Goal: Task Accomplishment & Management: Use online tool/utility

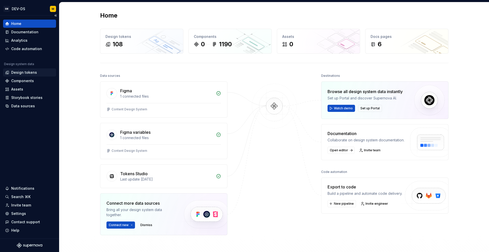
click at [26, 72] on div "Design tokens" at bounding box center [24, 72] width 26 height 5
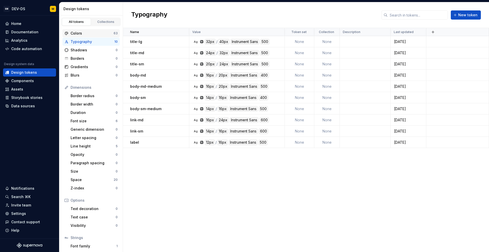
click at [97, 34] on div "Colors" at bounding box center [92, 33] width 43 height 5
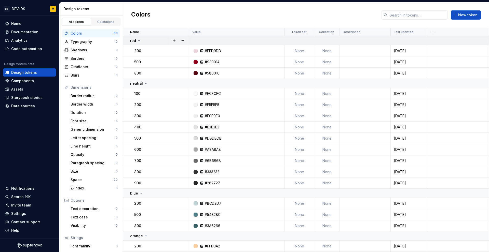
click at [152, 43] on td "red" at bounding box center [156, 40] width 66 height 9
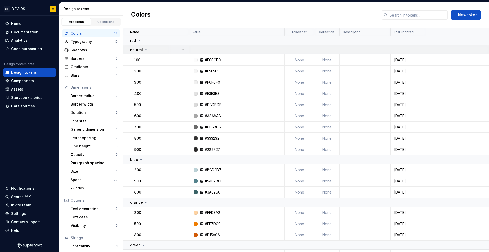
click at [150, 49] on div "neutral" at bounding box center [159, 49] width 59 height 5
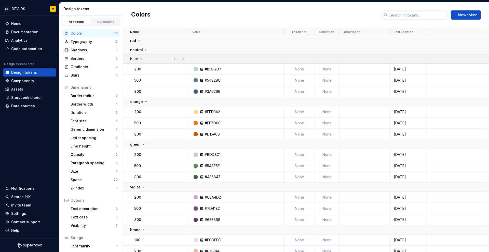
click at [149, 58] on div "blue" at bounding box center [159, 59] width 59 height 5
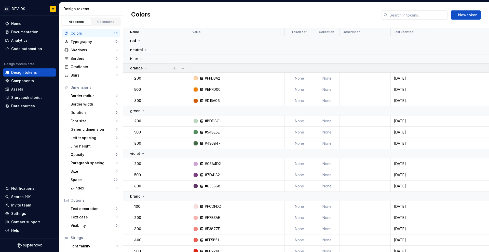
click at [148, 69] on div "orange" at bounding box center [159, 68] width 59 height 5
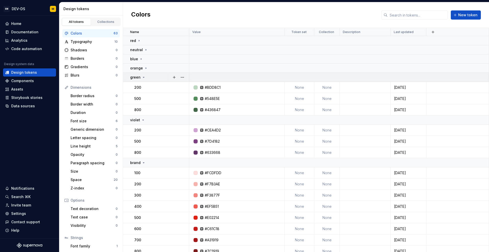
click at [148, 77] on div "green" at bounding box center [159, 77] width 59 height 5
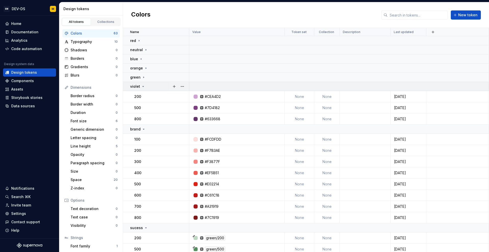
click at [148, 86] on div "violet" at bounding box center [159, 86] width 59 height 5
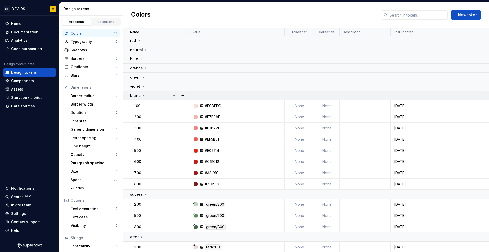
click at [148, 94] on div "brand" at bounding box center [159, 95] width 59 height 5
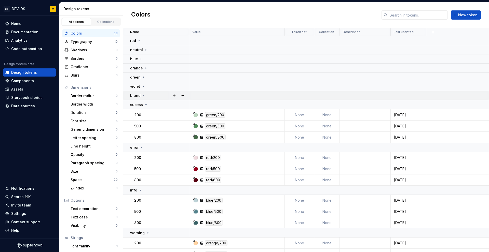
click at [148, 94] on div "brand" at bounding box center [159, 95] width 59 height 5
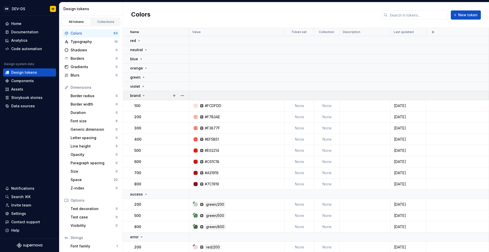
click at [148, 94] on div "brand" at bounding box center [159, 95] width 59 height 5
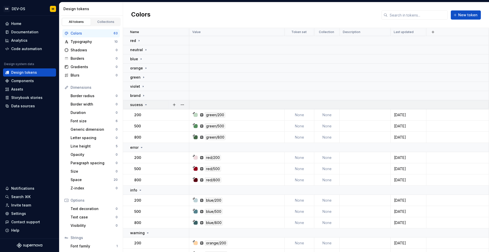
click at [149, 105] on div "sucess" at bounding box center [159, 104] width 59 height 5
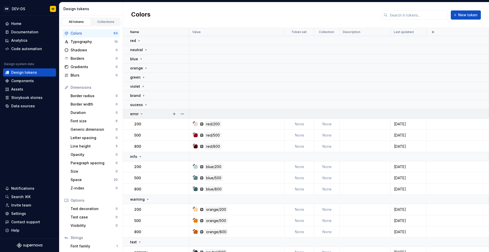
click at [148, 115] on div "error" at bounding box center [159, 114] width 59 height 5
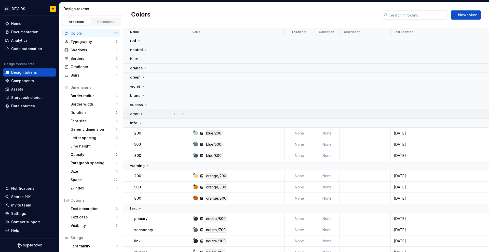
scroll to position [51, 0]
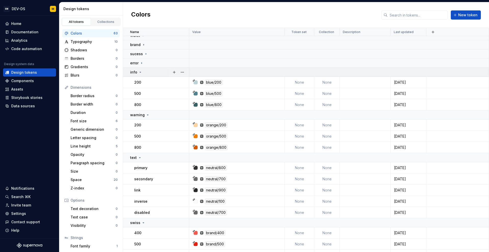
click at [148, 73] on div "info" at bounding box center [159, 72] width 59 height 5
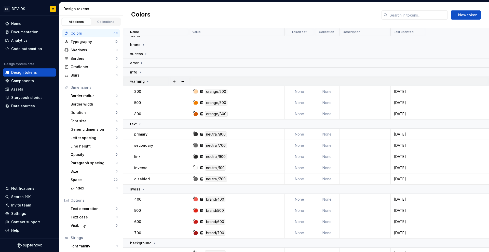
click at [148, 83] on icon at bounding box center [148, 81] width 4 height 4
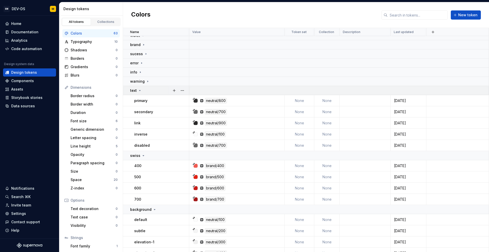
click at [152, 91] on div "text" at bounding box center [159, 90] width 59 height 5
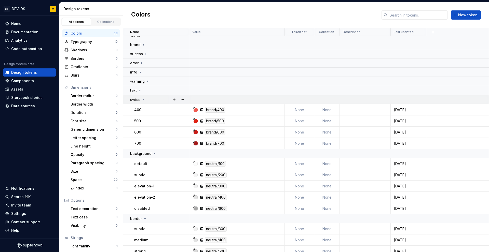
click at [151, 99] on div "swiss" at bounding box center [159, 99] width 59 height 5
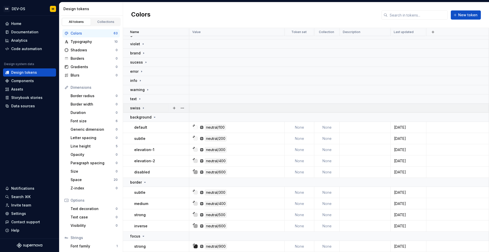
scroll to position [43, 0]
click at [158, 118] on div "background" at bounding box center [159, 117] width 59 height 5
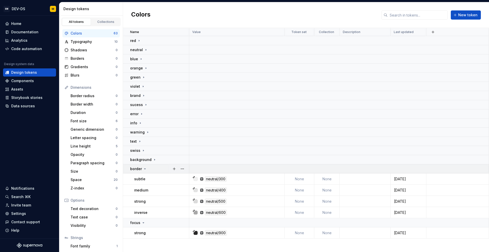
click at [155, 170] on div "border" at bounding box center [159, 169] width 59 height 5
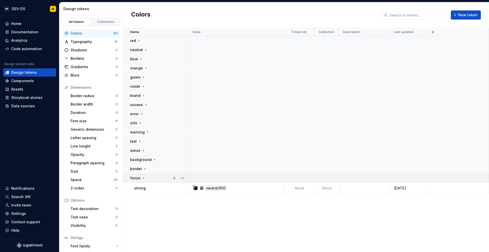
click at [154, 179] on div "focus" at bounding box center [159, 178] width 59 height 5
click at [158, 152] on div "swiss" at bounding box center [159, 150] width 59 height 5
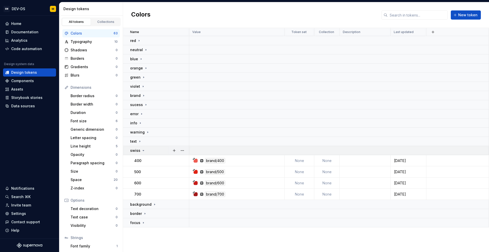
click at [157, 151] on div "swiss" at bounding box center [159, 150] width 59 height 5
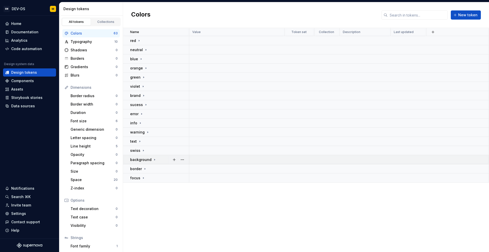
click at [161, 161] on div "background" at bounding box center [159, 159] width 59 height 5
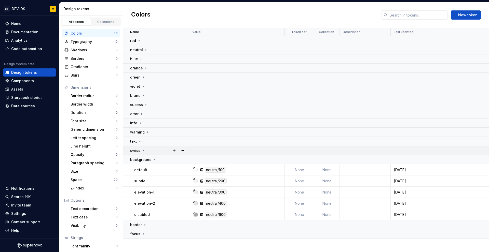
click at [157, 150] on div "swiss" at bounding box center [159, 150] width 59 height 5
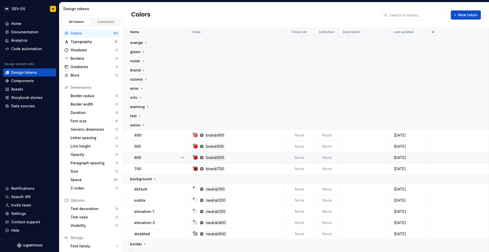
scroll to position [31, 0]
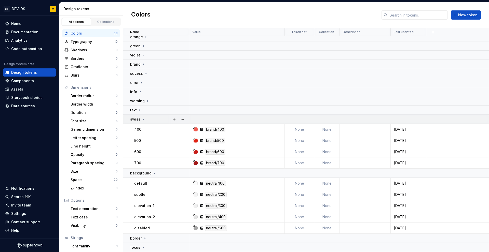
click at [158, 120] on div "swiss" at bounding box center [159, 119] width 59 height 5
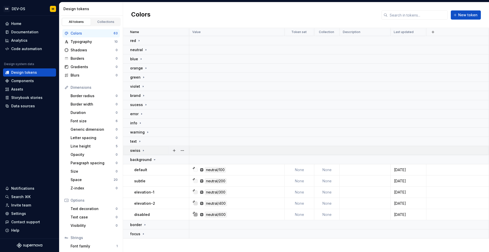
scroll to position [0, 0]
click at [162, 162] on div "background" at bounding box center [159, 159] width 59 height 5
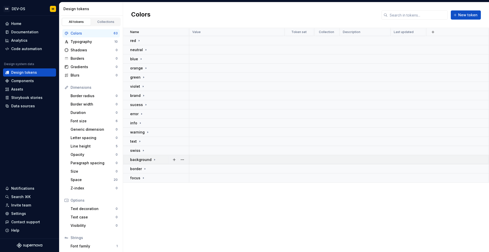
click at [157, 160] on div "background" at bounding box center [159, 159] width 59 height 5
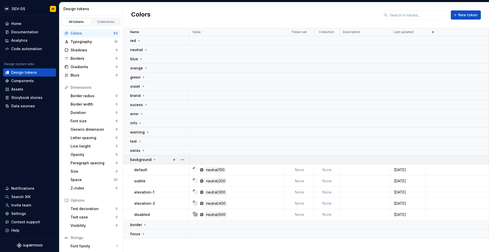
click at [157, 160] on div "background" at bounding box center [159, 159] width 59 height 5
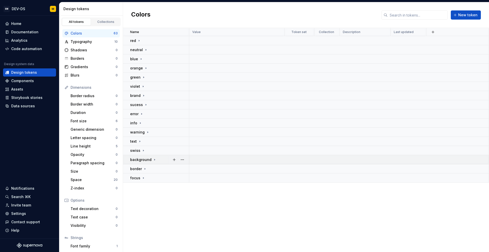
click at [160, 158] on div "background" at bounding box center [159, 159] width 59 height 5
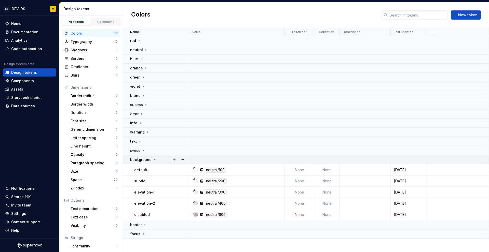
click at [156, 161] on div "background" at bounding box center [159, 159] width 59 height 5
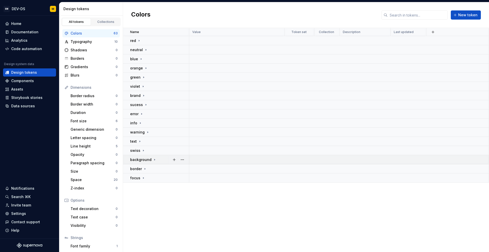
click at [157, 162] on div "background" at bounding box center [159, 159] width 59 height 5
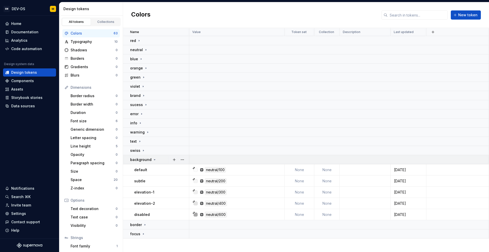
click at [157, 159] on div "background" at bounding box center [159, 159] width 59 height 5
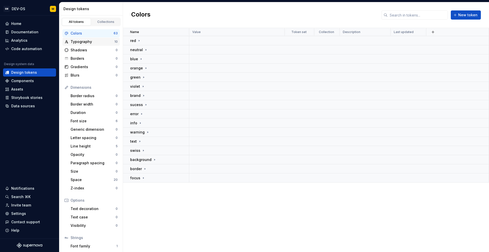
click at [91, 42] on div "Typography" at bounding box center [93, 41] width 44 height 5
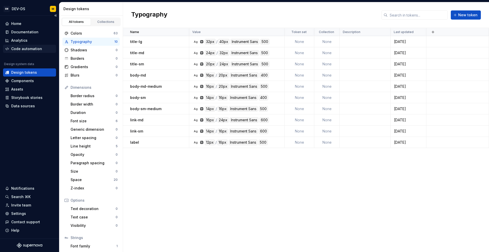
click at [24, 48] on div "Code automation" at bounding box center [26, 48] width 31 height 5
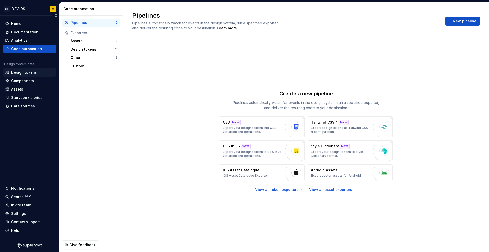
click at [24, 73] on div "Design tokens" at bounding box center [24, 72] width 26 height 5
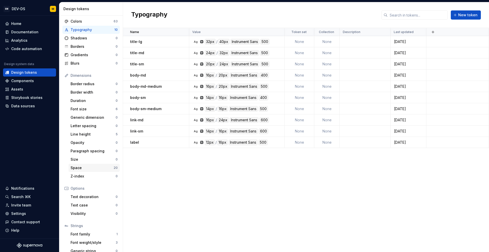
scroll to position [26, 0]
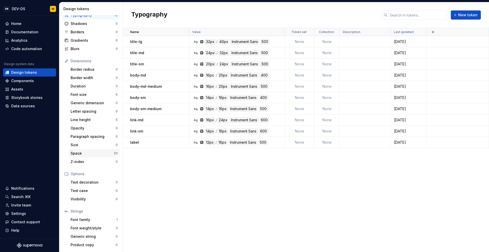
click at [91, 153] on div "Space" at bounding box center [92, 153] width 43 height 5
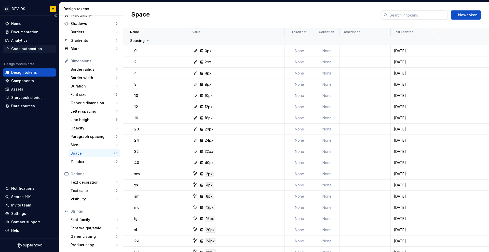
click at [21, 45] on div "Code automation" at bounding box center [29, 49] width 53 height 8
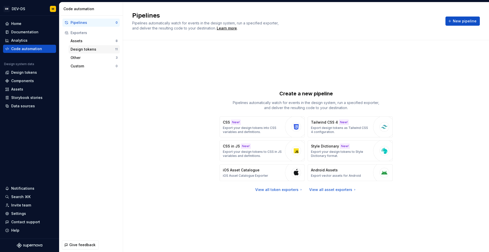
click at [86, 51] on div "Design tokens" at bounding box center [93, 49] width 45 height 5
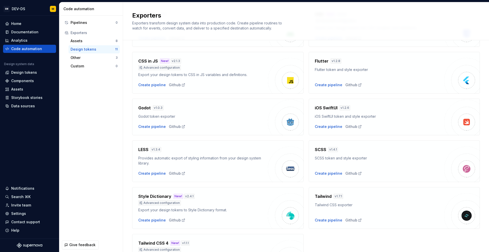
scroll to position [100, 0]
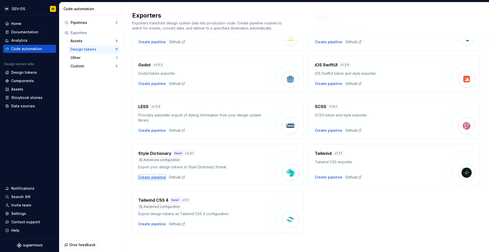
click at [155, 178] on div "Create pipeline" at bounding box center [152, 177] width 28 height 5
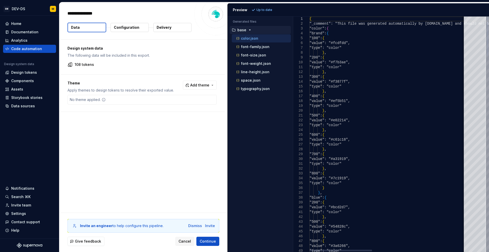
type textarea "*"
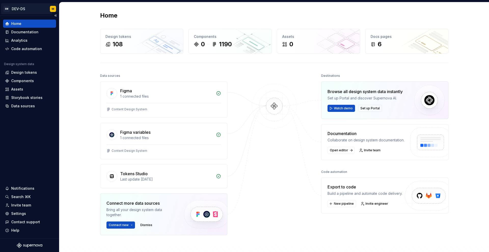
click at [53, 11] on html "SM DEV-DS M Home Documentation Analytics Code automation Design system data Des…" at bounding box center [244, 126] width 489 height 252
click at [19, 73] on div "Design tokens" at bounding box center [24, 72] width 26 height 5
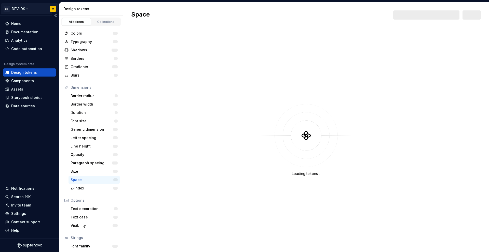
click at [52, 11] on html "SM DEV-DS M Home Documentation Analytics Code automation Design system data Des…" at bounding box center [244, 126] width 489 height 252
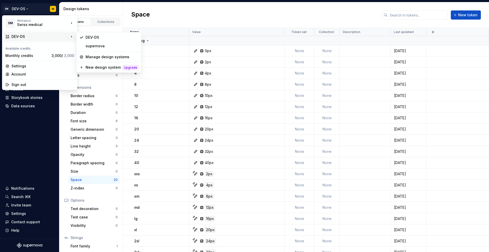
click at [16, 36] on div "DEV-DS" at bounding box center [40, 36] width 58 height 5
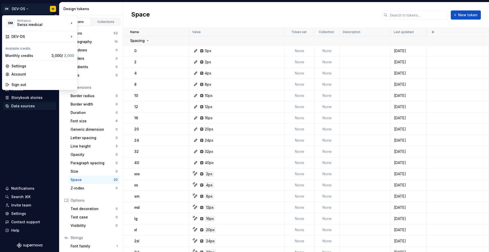
drag, startPoint x: 22, startPoint y: 125, endPoint x: 21, endPoint y: 109, distance: 16.1
click at [22, 125] on html "SM DEV-DS M Home Documentation Analytics Code automation Design system data Des…" at bounding box center [244, 126] width 489 height 252
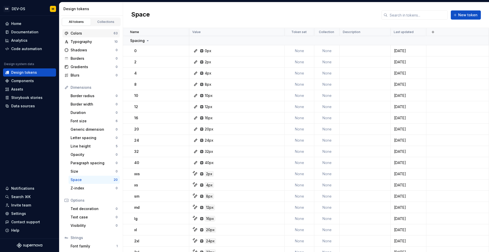
click at [87, 34] on div "Colors" at bounding box center [92, 33] width 43 height 5
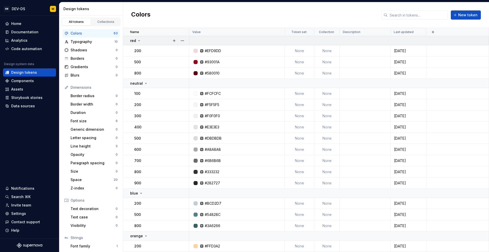
click at [154, 41] on div "red" at bounding box center [159, 40] width 59 height 5
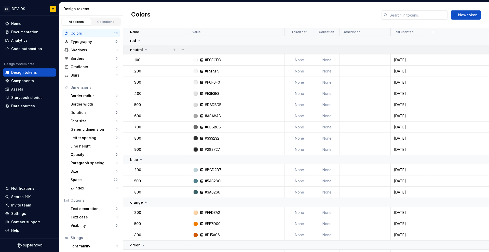
click at [153, 50] on div "neutral" at bounding box center [159, 49] width 59 height 5
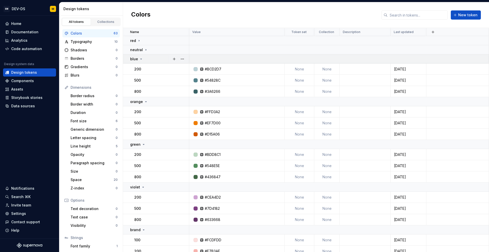
click at [151, 61] on div "blue" at bounding box center [159, 59] width 59 height 5
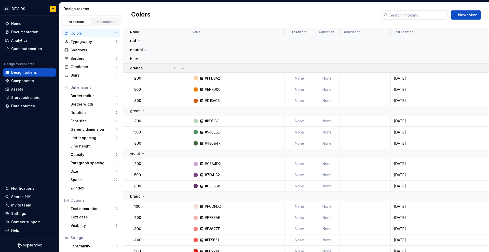
click at [153, 70] on div "orange" at bounding box center [159, 68] width 59 height 5
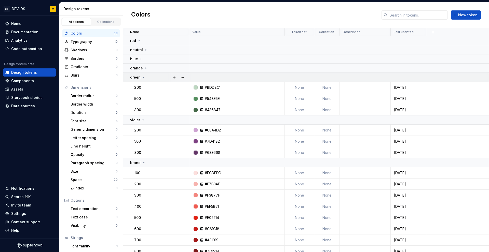
click at [153, 78] on div "green" at bounding box center [159, 77] width 59 height 5
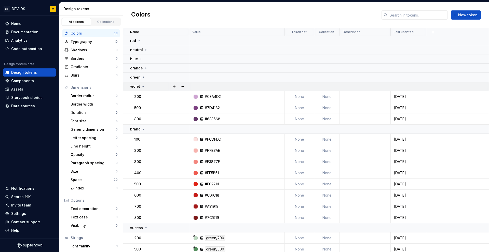
click at [153, 89] on div "violet" at bounding box center [159, 86] width 59 height 5
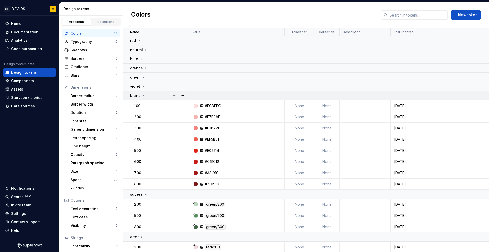
click at [155, 96] on div "brand" at bounding box center [159, 95] width 59 height 5
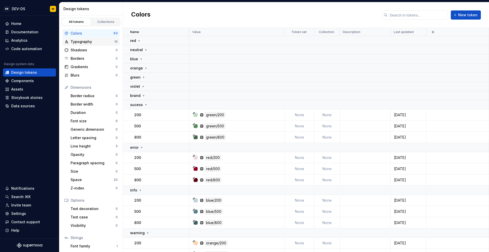
click at [84, 45] on div "Typography 10" at bounding box center [90, 42] width 57 height 8
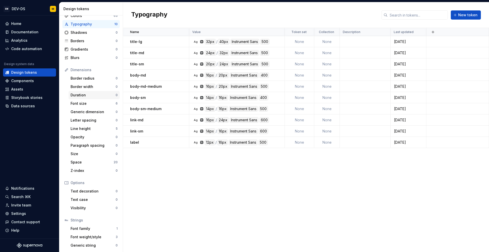
scroll to position [26, 0]
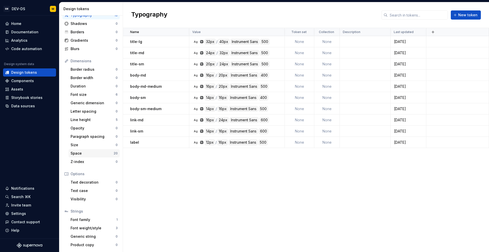
click at [87, 156] on div "Space 20" at bounding box center [94, 153] width 51 height 8
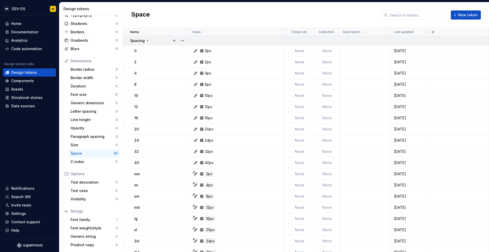
click at [157, 41] on div "Spacing" at bounding box center [159, 40] width 59 height 5
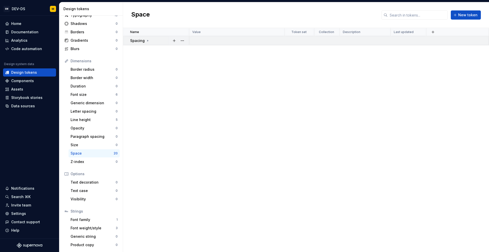
click at [157, 41] on div "Spacing" at bounding box center [159, 40] width 59 height 5
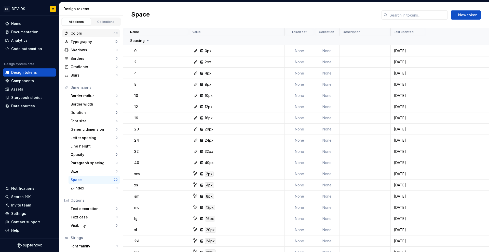
click at [87, 35] on div "Colors" at bounding box center [92, 33] width 43 height 5
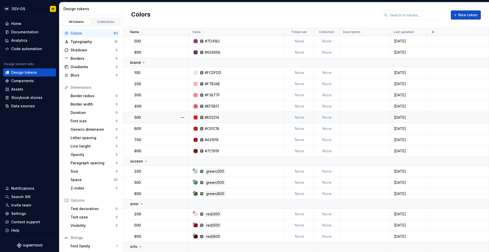
scroll to position [306, 0]
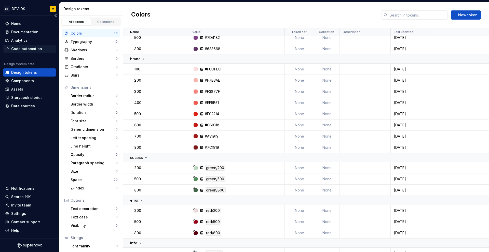
click at [19, 49] on div "Code automation" at bounding box center [26, 48] width 31 height 5
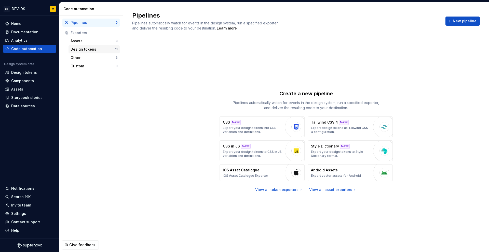
click at [101, 49] on div "Design tokens" at bounding box center [93, 49] width 45 height 5
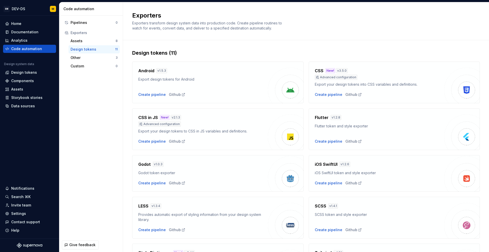
scroll to position [100, 0]
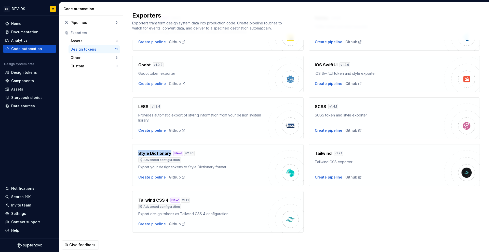
drag, startPoint x: 136, startPoint y: 155, endPoint x: 170, endPoint y: 153, distance: 33.4
click at [170, 153] on div "Style Dictionary New! v 2.4.1 Advanced configuration Export your design tokens …" at bounding box center [217, 165] width 171 height 42
click at [153, 178] on div "Create pipeline" at bounding box center [152, 177] width 28 height 5
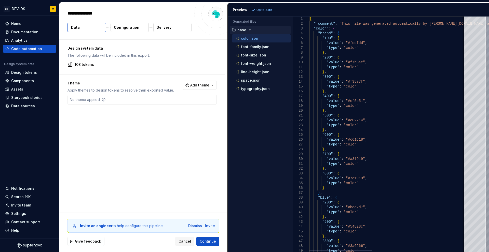
type textarea "*"
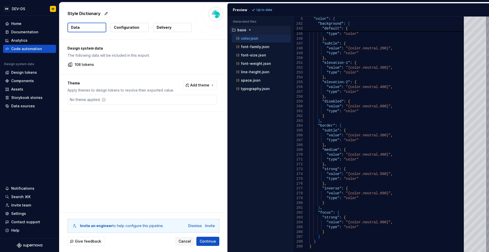
type textarea "**********"
